Goal: Task Accomplishment & Management: Use online tool/utility

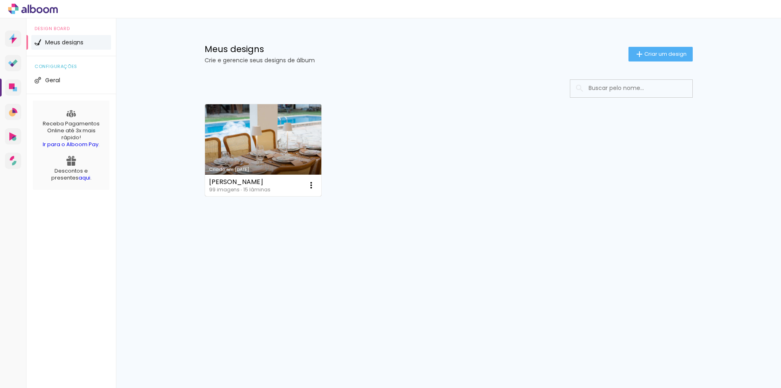
click at [287, 137] on link "Criado em [DATE]" at bounding box center [263, 150] width 117 height 92
click at [285, 148] on link "Criado em [DATE]" at bounding box center [263, 150] width 117 height 92
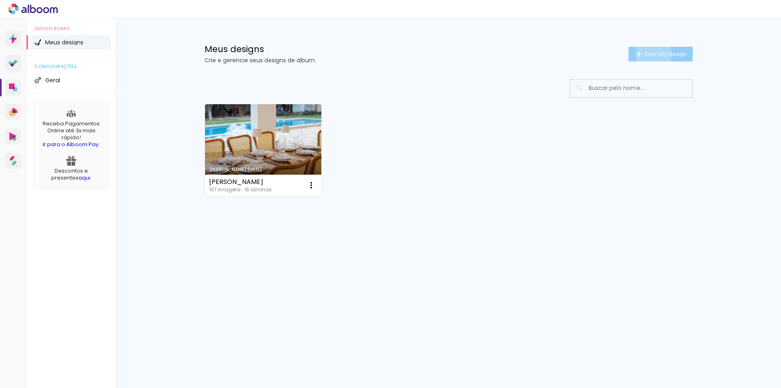
click at [652, 55] on span "Criar um design" at bounding box center [666, 53] width 42 height 5
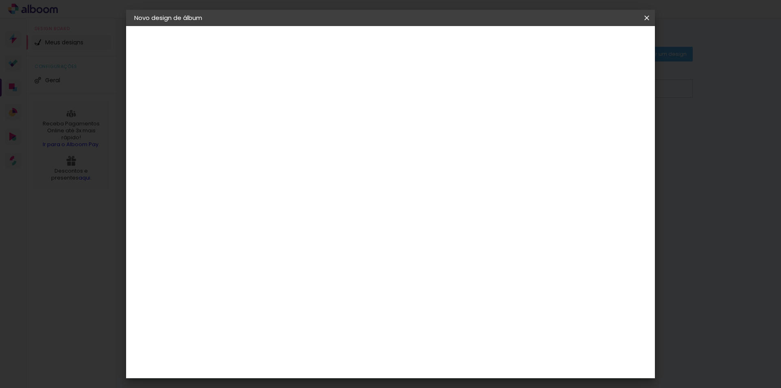
click at [267, 114] on input at bounding box center [267, 109] width 0 height 13
type input "le"
type paper-input "le"
click at [0, 0] on slot "Avançar" at bounding box center [0, 0] width 0 height 0
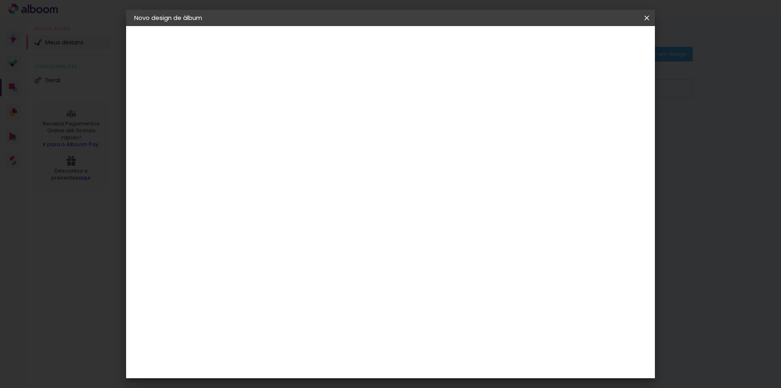
click at [273, 323] on div "LAF" at bounding box center [267, 326] width 11 height 7
click at [0, 0] on slot "Avançar" at bounding box center [0, 0] width 0 height 0
click at [322, 293] on span "20 × 20" at bounding box center [304, 301] width 38 height 17
click at [0, 0] on slot "Avançar" at bounding box center [0, 0] width 0 height 0
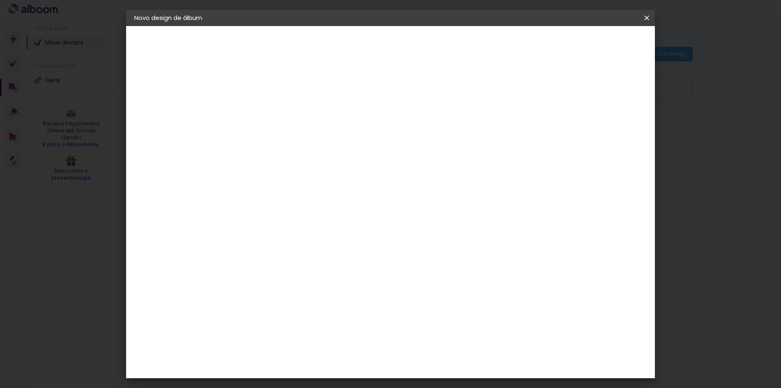
click at [550, 88] on div at bounding box center [546, 87] width 7 height 7
type paper-checkbox "on"
click at [604, 49] on paper-button "Iniciar design" at bounding box center [577, 43] width 53 height 14
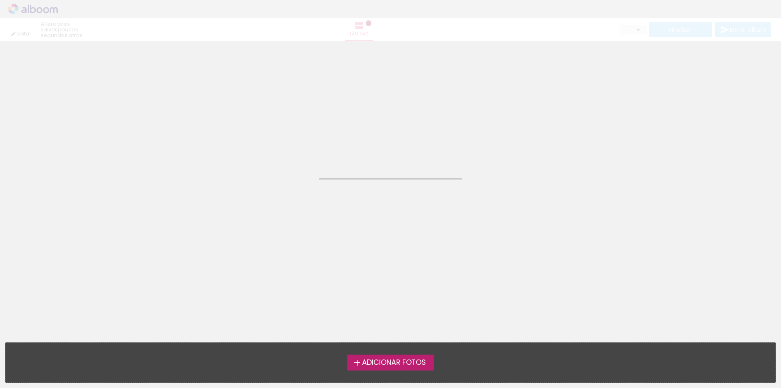
click at [394, 361] on span "Adicionar Fotos" at bounding box center [394, 362] width 64 height 7
click at [0, 0] on input "file" at bounding box center [0, 0] width 0 height 0
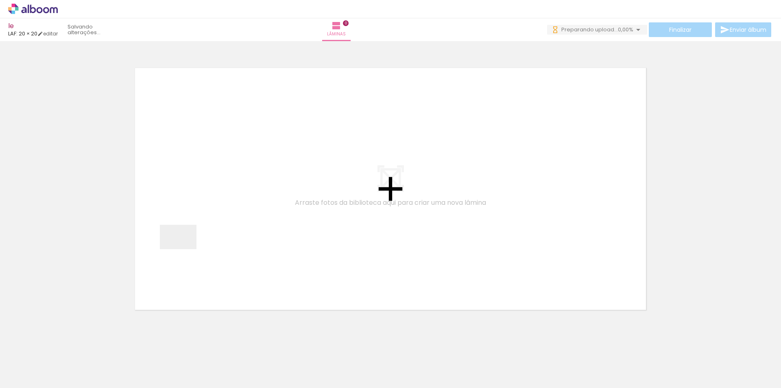
drag, startPoint x: 87, startPoint y: 362, endPoint x: 184, endPoint y: 249, distance: 149.2
click at [184, 249] on quentale-workspace at bounding box center [390, 194] width 781 height 388
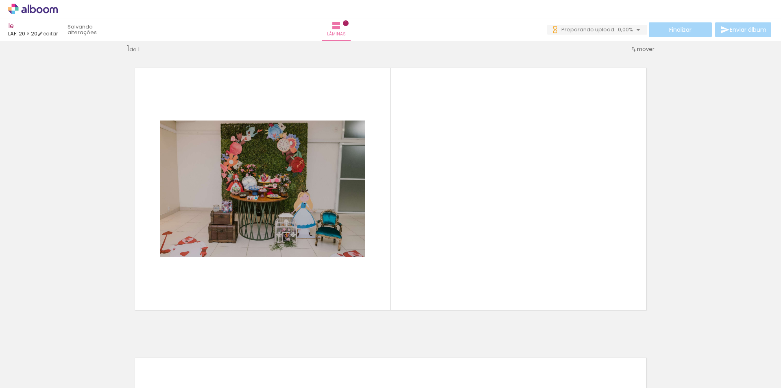
scroll to position [11, 0]
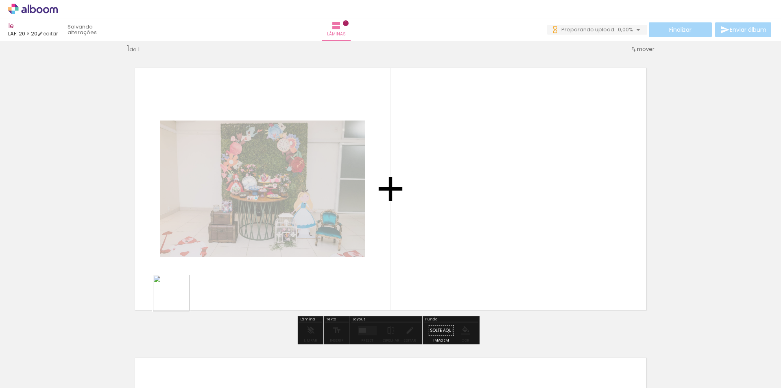
drag, startPoint x: 138, startPoint y: 369, endPoint x: 197, endPoint y: 363, distance: 60.1
click at [216, 241] on quentale-workspace at bounding box center [390, 194] width 781 height 388
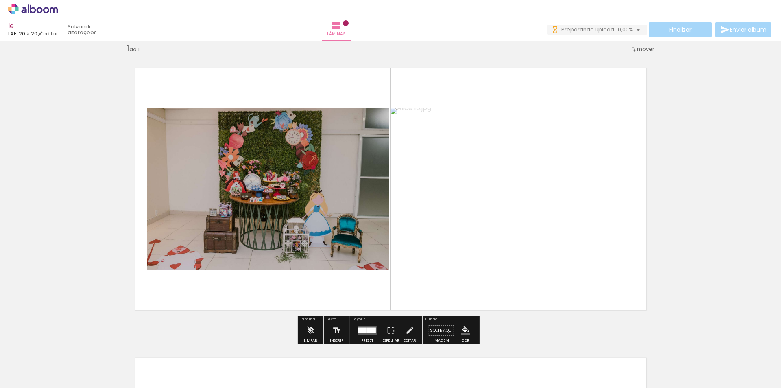
scroll to position [0, 0]
drag, startPoint x: 195, startPoint y: 308, endPoint x: 223, endPoint y: 362, distance: 60.4
click at [208, 265] on quentale-workspace at bounding box center [390, 194] width 781 height 388
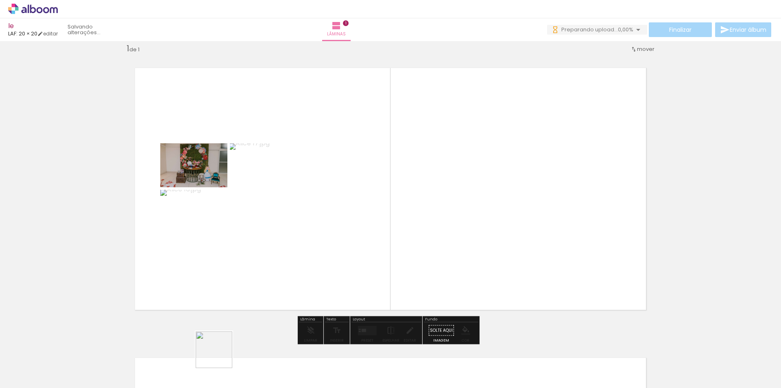
drag, startPoint x: 220, startPoint y: 364, endPoint x: 277, endPoint y: 385, distance: 60.9
click at [222, 278] on quentale-workspace at bounding box center [390, 194] width 781 height 388
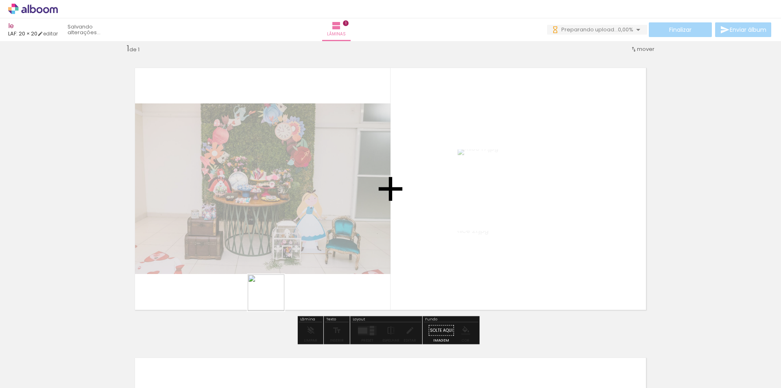
drag, startPoint x: 272, startPoint y: 333, endPoint x: 295, endPoint y: 370, distance: 43.5
click at [272, 293] on quentale-workspace at bounding box center [390, 194] width 781 height 388
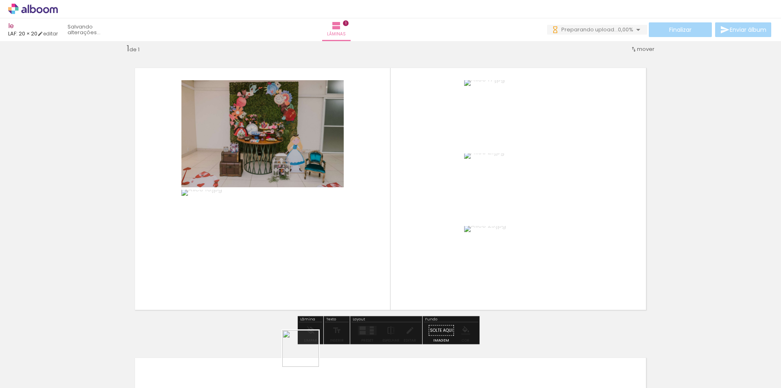
drag, startPoint x: 310, startPoint y: 364, endPoint x: 341, endPoint y: 362, distance: 31.4
click at [295, 271] on quentale-workspace at bounding box center [390, 194] width 781 height 388
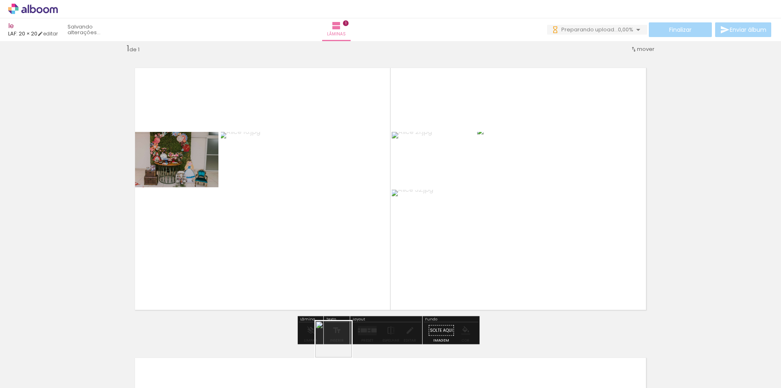
drag, startPoint x: 347, startPoint y: 368, endPoint x: 390, endPoint y: 372, distance: 43.7
click at [329, 280] on quentale-workspace at bounding box center [390, 194] width 781 height 388
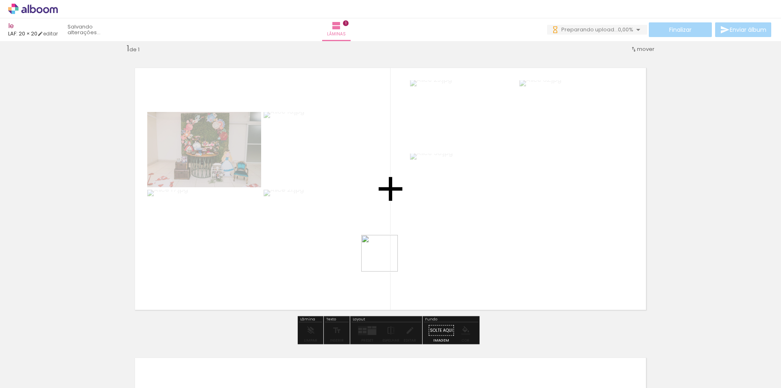
drag, startPoint x: 400, startPoint y: 370, endPoint x: 386, endPoint y: 252, distance: 118.8
click at [386, 252] on quentale-workspace at bounding box center [390, 194] width 781 height 388
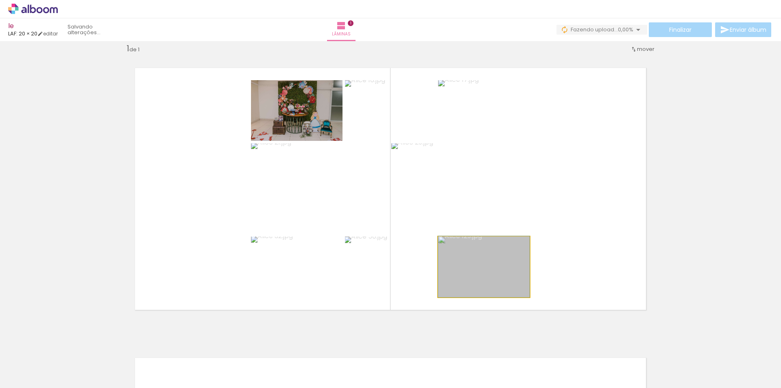
drag, startPoint x: 471, startPoint y: 279, endPoint x: 476, endPoint y: 268, distance: 12.7
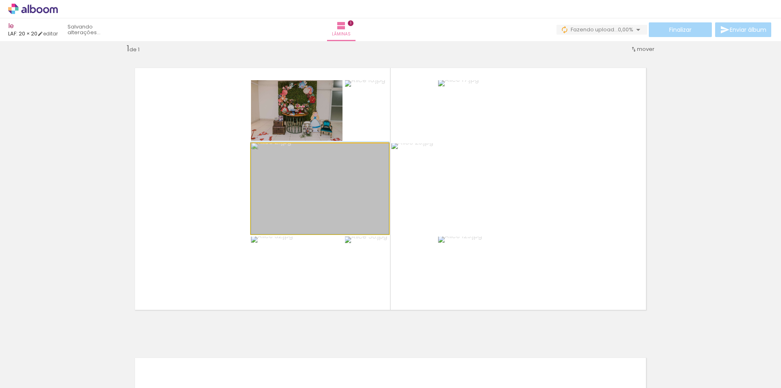
drag, startPoint x: 351, startPoint y: 207, endPoint x: 360, endPoint y: 200, distance: 11.0
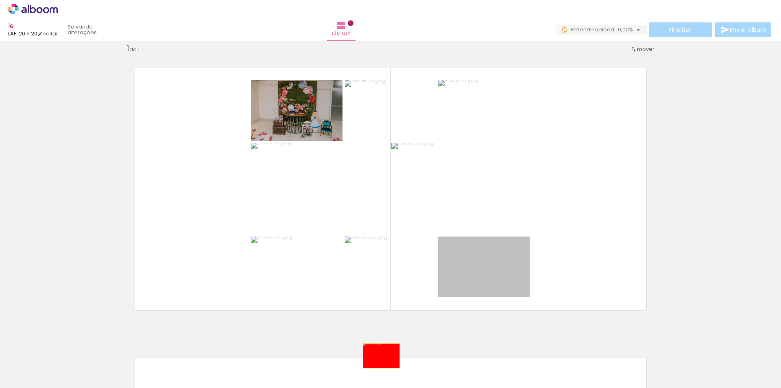
drag, startPoint x: 478, startPoint y: 278, endPoint x: 379, endPoint y: 356, distance: 126.4
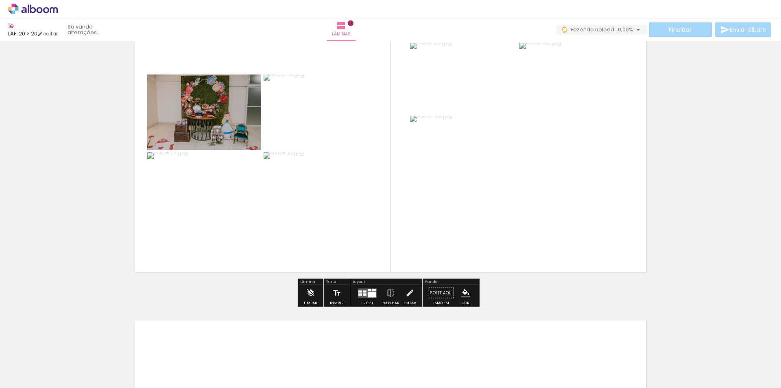
scroll to position [51, 0]
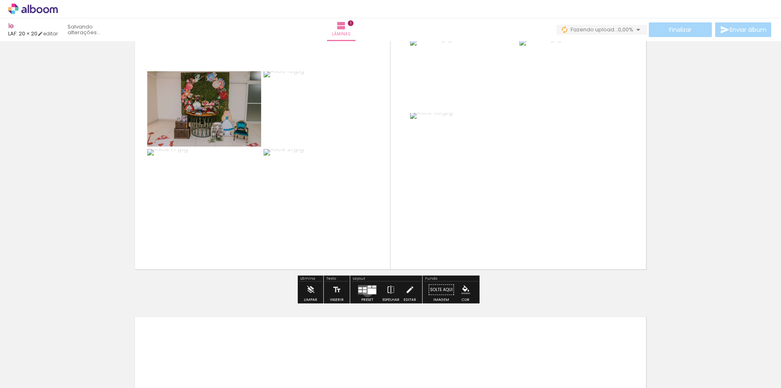
click at [368, 291] on div at bounding box center [372, 291] width 9 height 6
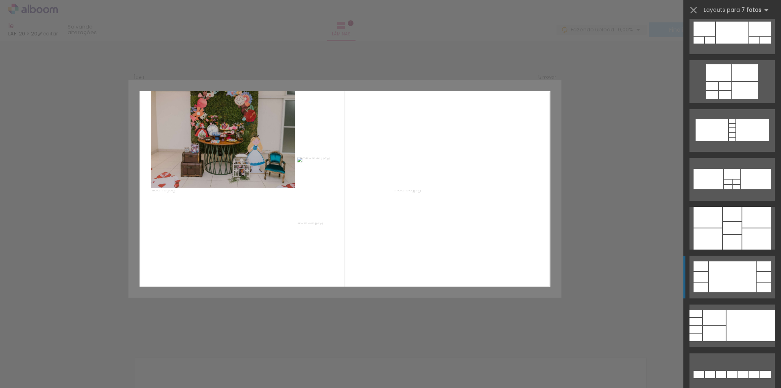
scroll to position [611, 0]
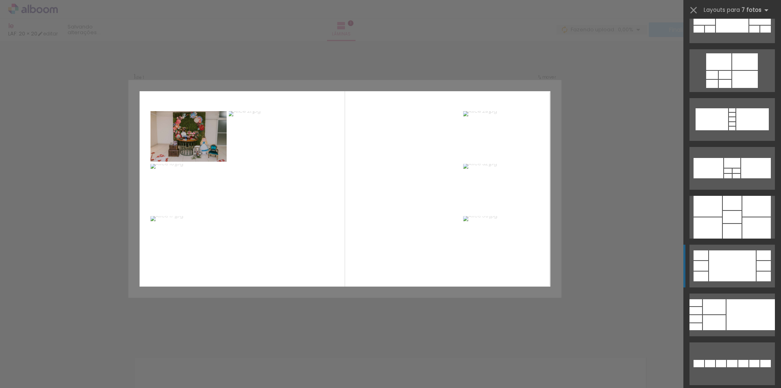
click at [731, 360] on div at bounding box center [732, 363] width 11 height 7
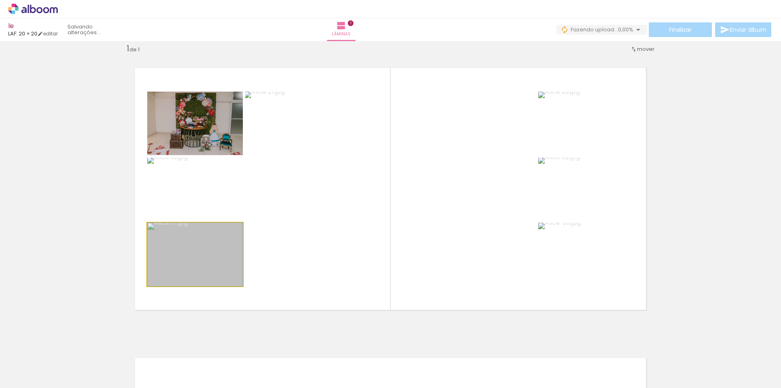
drag, startPoint x: 208, startPoint y: 265, endPoint x: 324, endPoint y: 243, distance: 118.1
click at [0, 0] on slot at bounding box center [0, 0] width 0 height 0
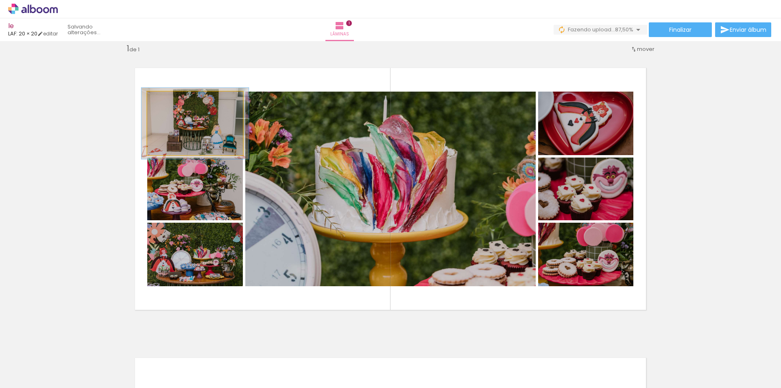
type paper-slider "112"
click at [168, 101] on div at bounding box center [169, 99] width 7 height 7
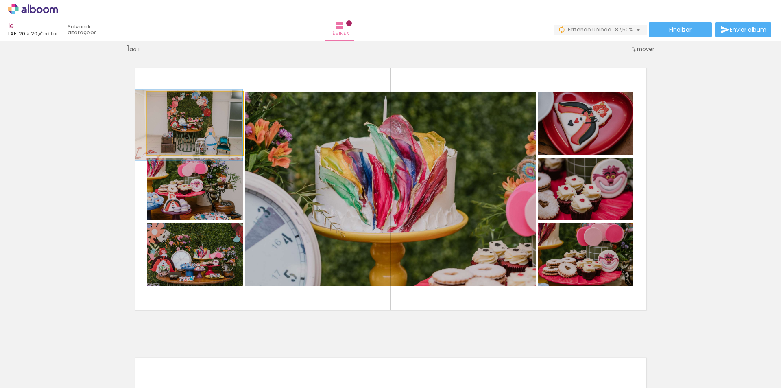
drag, startPoint x: 204, startPoint y: 134, endPoint x: 198, endPoint y: 136, distance: 6.3
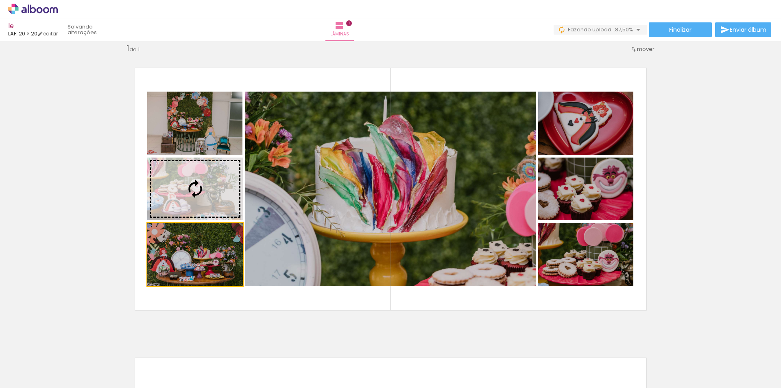
drag, startPoint x: 184, startPoint y: 267, endPoint x: 185, endPoint y: 210, distance: 56.2
click at [0, 0] on slot at bounding box center [0, 0] width 0 height 0
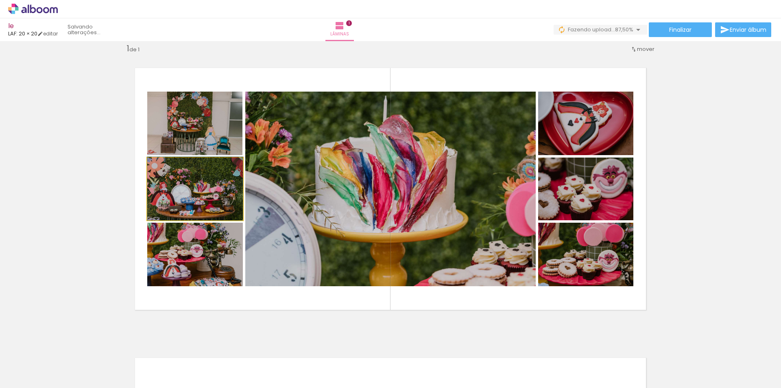
drag, startPoint x: 208, startPoint y: 209, endPoint x: 208, endPoint y: 204, distance: 5.0
drag, startPoint x: 208, startPoint y: 207, endPoint x: 201, endPoint y: 203, distance: 7.6
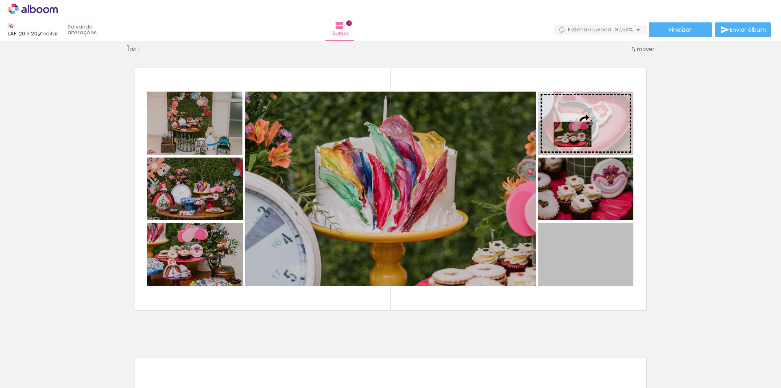
drag, startPoint x: 582, startPoint y: 252, endPoint x: 570, endPoint y: 126, distance: 126.3
click at [0, 0] on slot at bounding box center [0, 0] width 0 height 0
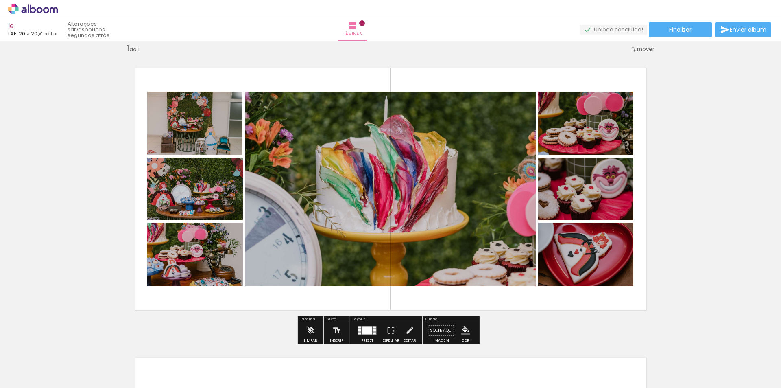
click at [711, 151] on div "Inserir lâmina 1 de 1" at bounding box center [390, 323] width 781 height 580
click at [701, 32] on paper-button "Finalizar" at bounding box center [680, 29] width 63 height 15
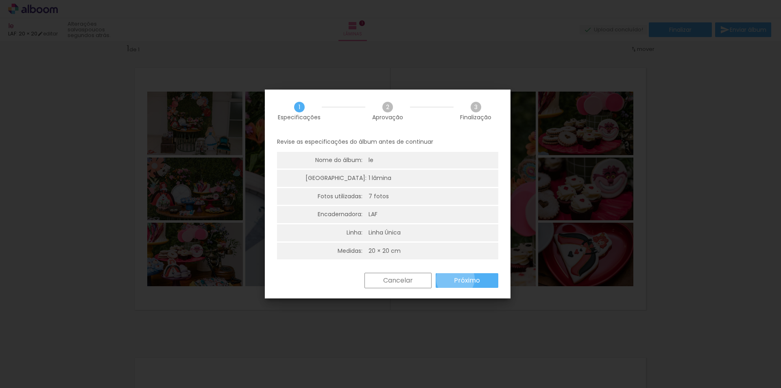
click at [0, 0] on slot "Próximo" at bounding box center [0, 0] width 0 height 0
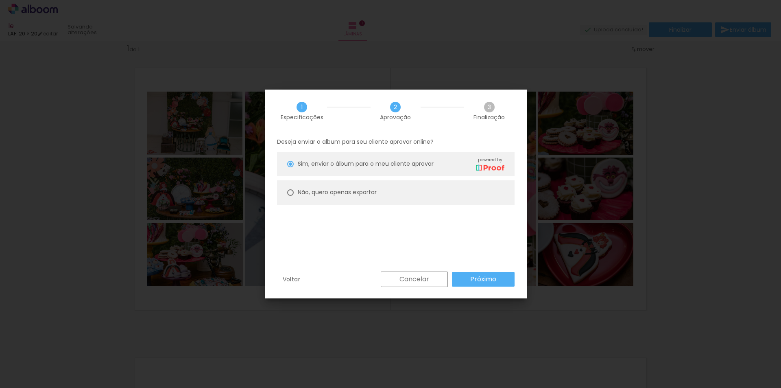
click at [0, 0] on slot "Não, quero apenas exportar" at bounding box center [0, 0] width 0 height 0
type paper-radio-button "on"
click at [482, 274] on paper-button "Próximo" at bounding box center [483, 279] width 63 height 15
type input "Alta, 300 DPI"
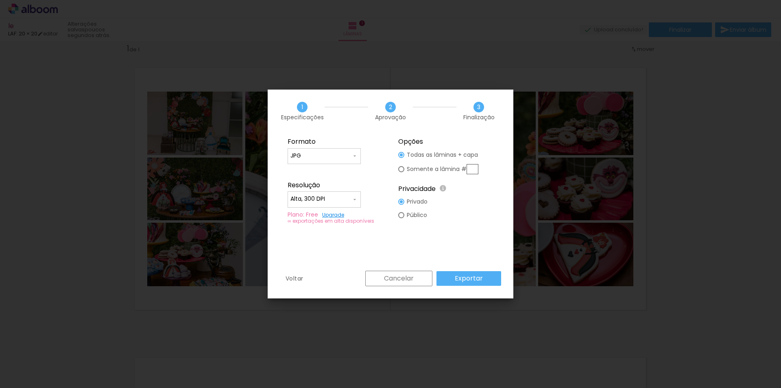
click at [0, 0] on slot "Exportar" at bounding box center [0, 0] width 0 height 0
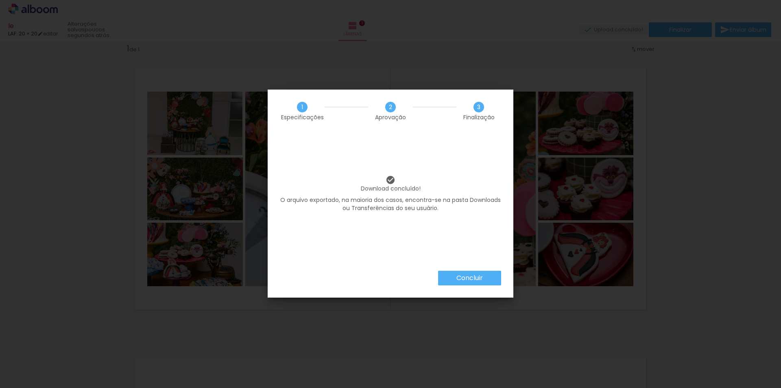
click at [0, 0] on slot "Concluir" at bounding box center [0, 0] width 0 height 0
